Goal: Transaction & Acquisition: Purchase product/service

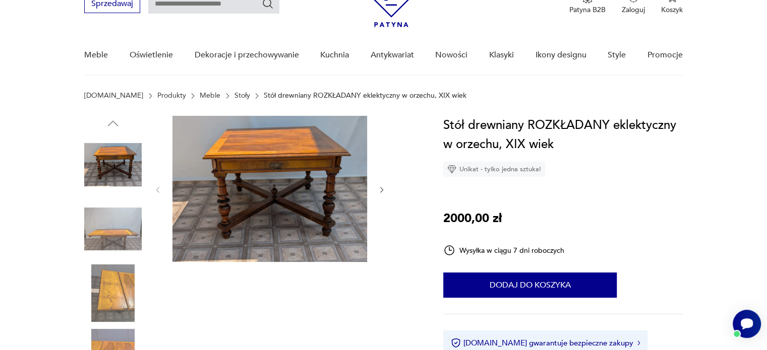
click at [378, 191] on icon "button" at bounding box center [382, 190] width 9 height 9
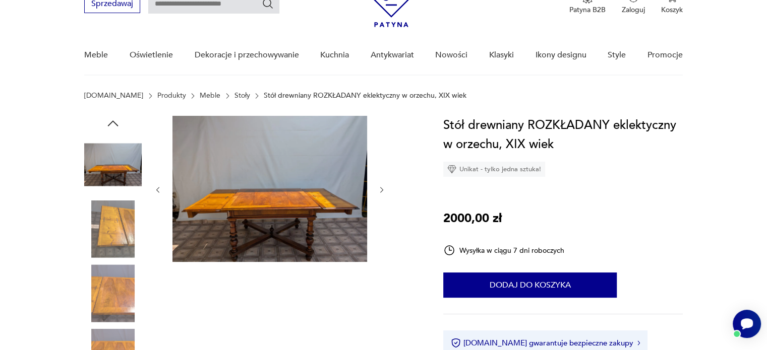
click at [378, 191] on icon "button" at bounding box center [382, 190] width 9 height 9
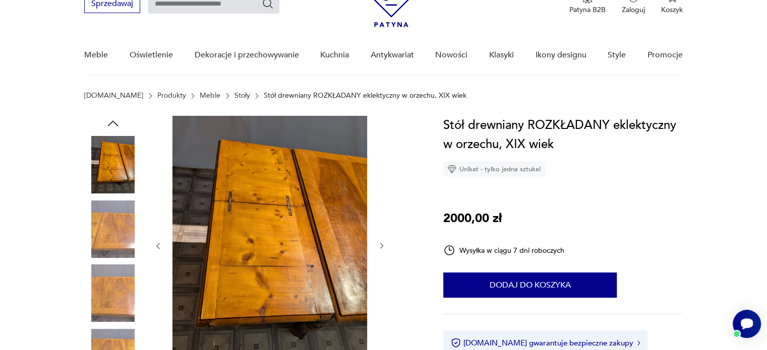
click at [377, 191] on div at bounding box center [270, 246] width 232 height 261
click at [119, 299] on img at bounding box center [112, 293] width 57 height 57
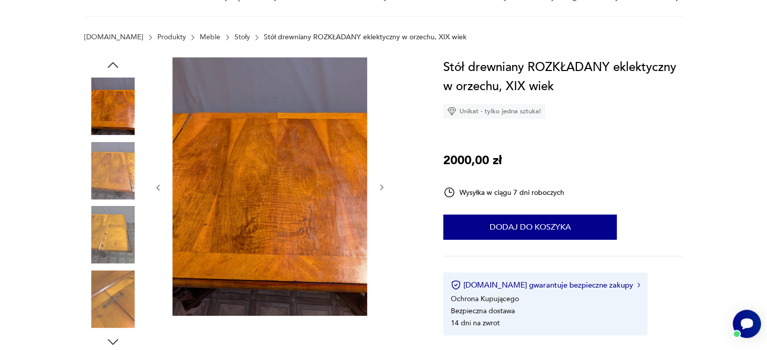
scroll to position [151, 0]
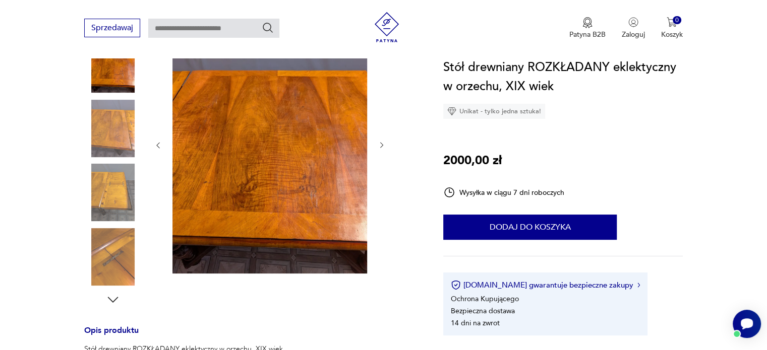
click at [116, 189] on img at bounding box center [112, 192] width 57 height 57
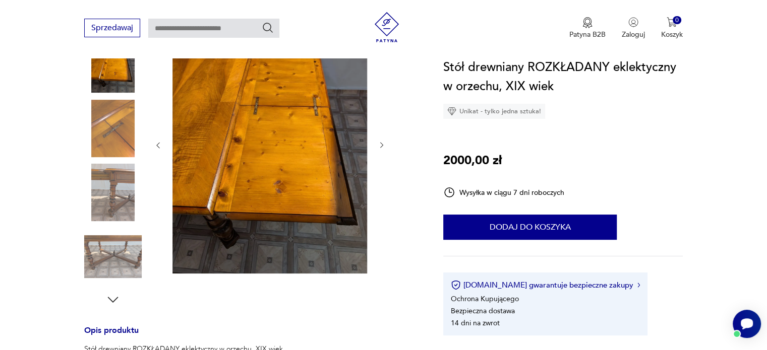
click at [108, 182] on img at bounding box center [112, 192] width 57 height 57
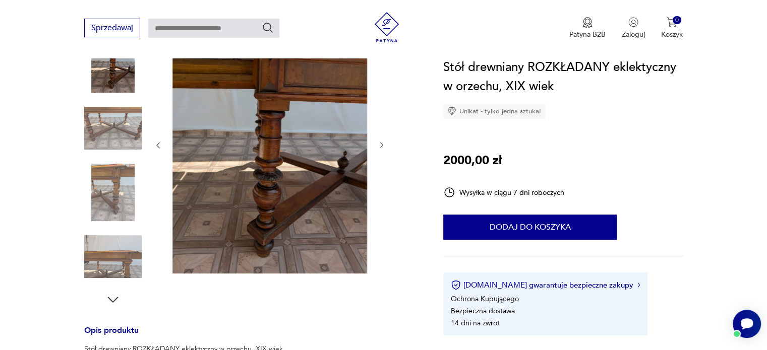
click at [115, 297] on icon "button" at bounding box center [112, 299] width 15 height 15
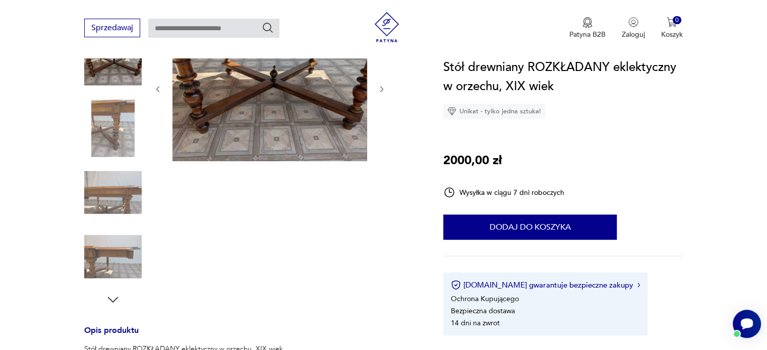
click at [116, 297] on icon "button" at bounding box center [112, 299] width 15 height 15
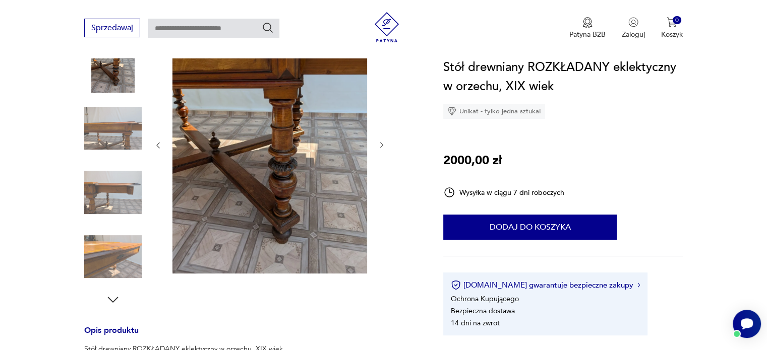
click at [378, 144] on icon "button" at bounding box center [382, 145] width 9 height 9
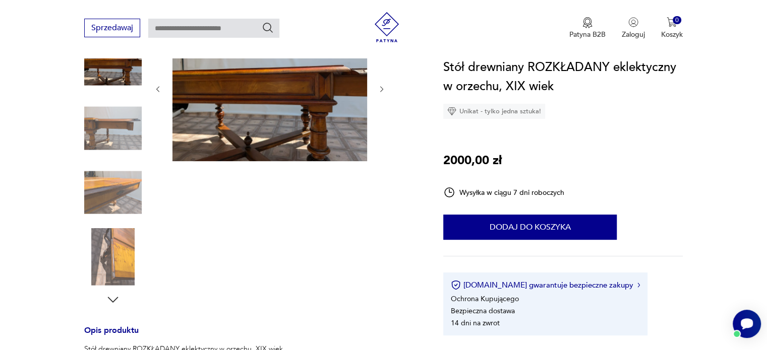
click at [379, 87] on icon "button" at bounding box center [382, 89] width 9 height 9
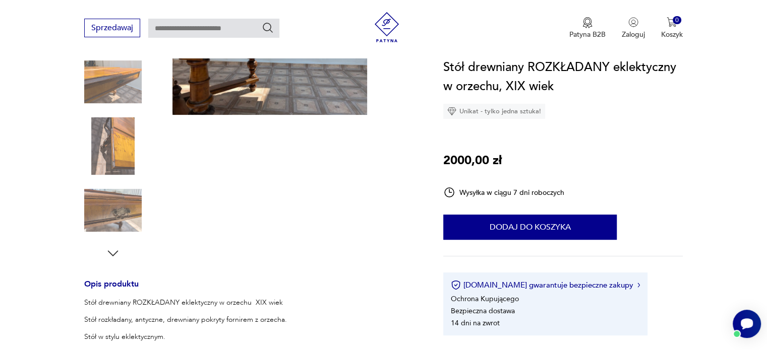
scroll to position [50, 0]
